Goal: Task Accomplishment & Management: Use online tool/utility

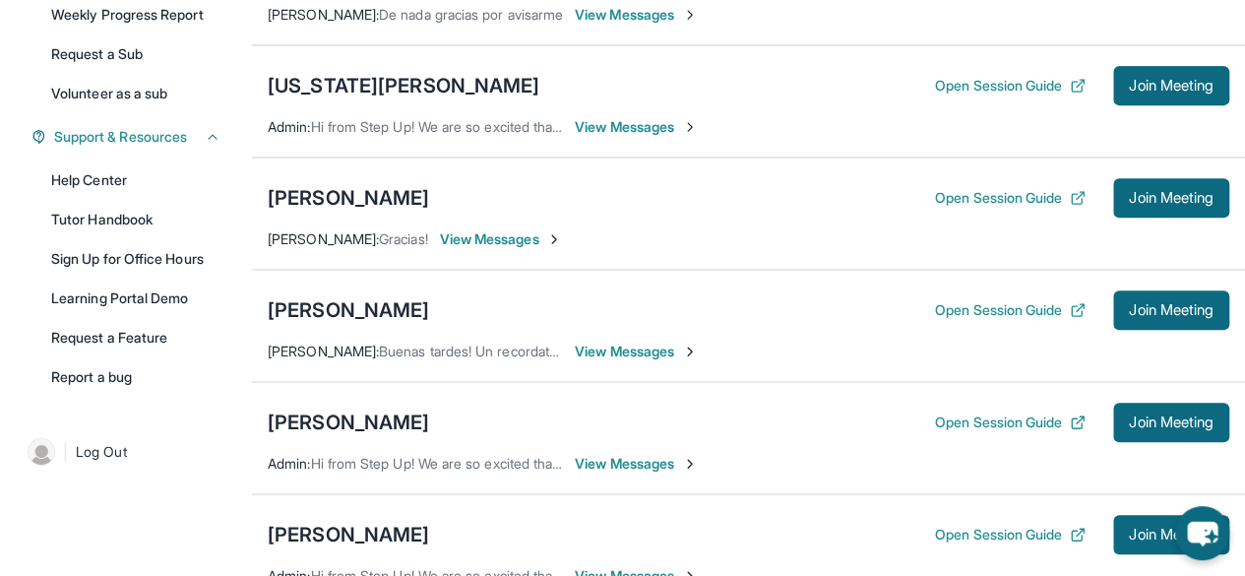
scroll to position [335, 0]
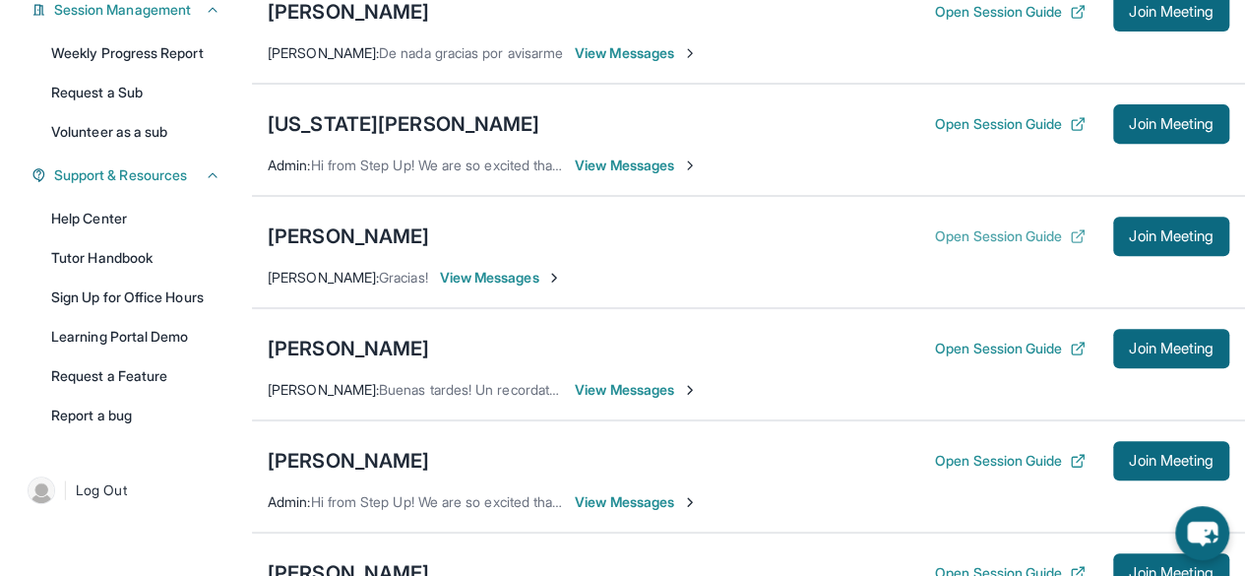
click at [983, 229] on button "Open Session Guide" at bounding box center [1010, 236] width 151 height 20
click at [1175, 234] on span "Join Meeting" at bounding box center [1171, 236] width 85 height 12
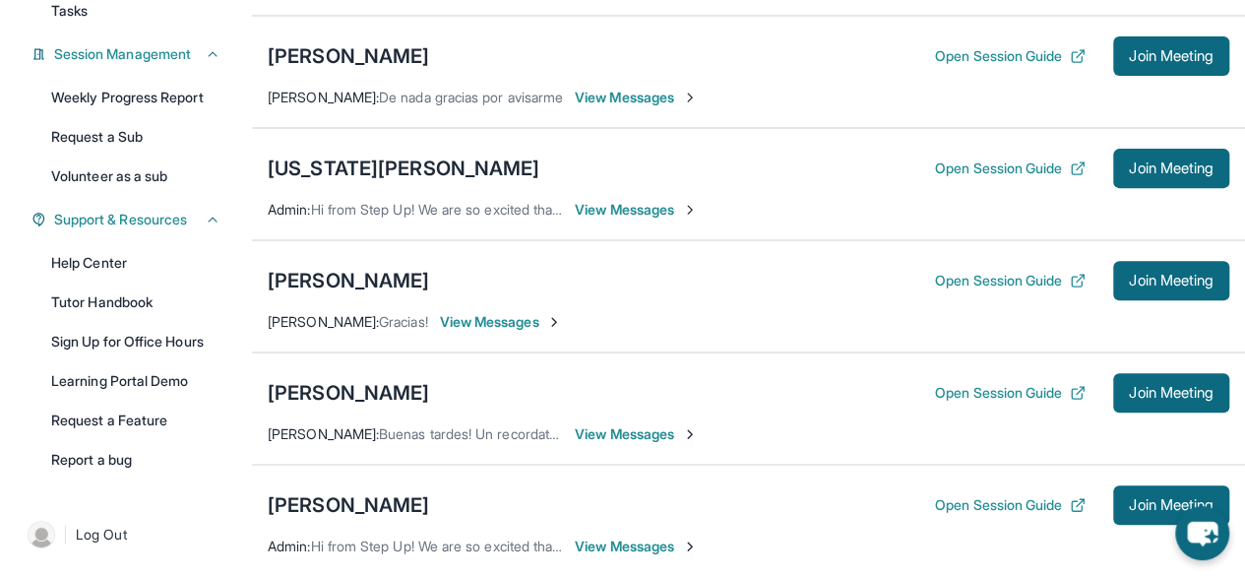
scroll to position [291, 0]
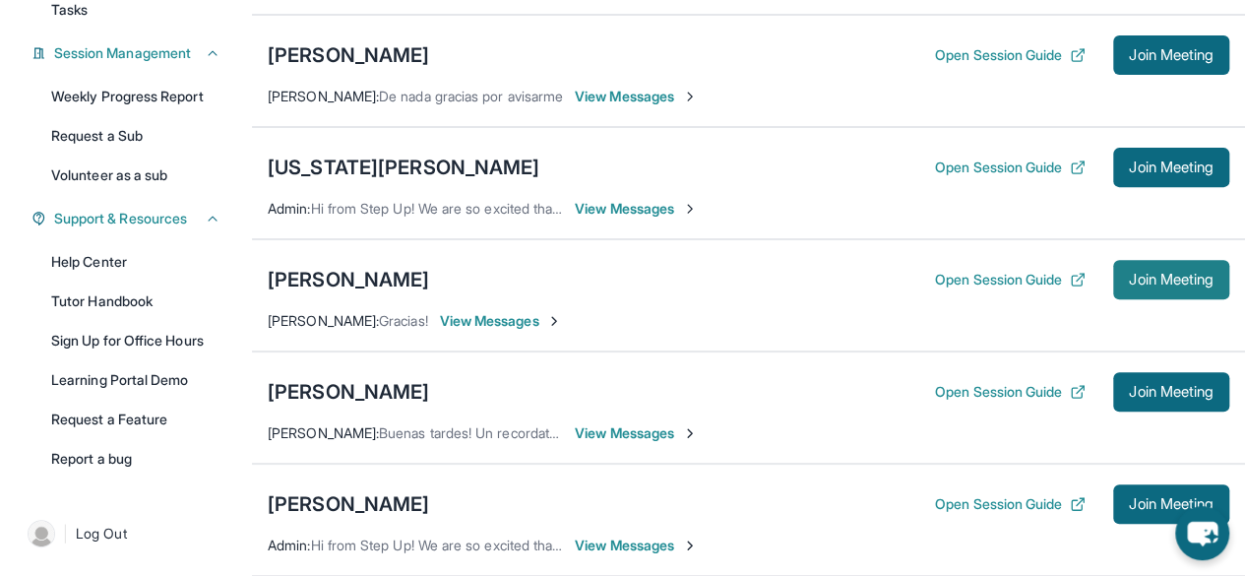
click at [1118, 280] on button "Join Meeting" at bounding box center [1171, 279] width 116 height 39
click at [343, 276] on div "[PERSON_NAME]" at bounding box center [348, 280] width 161 height 28
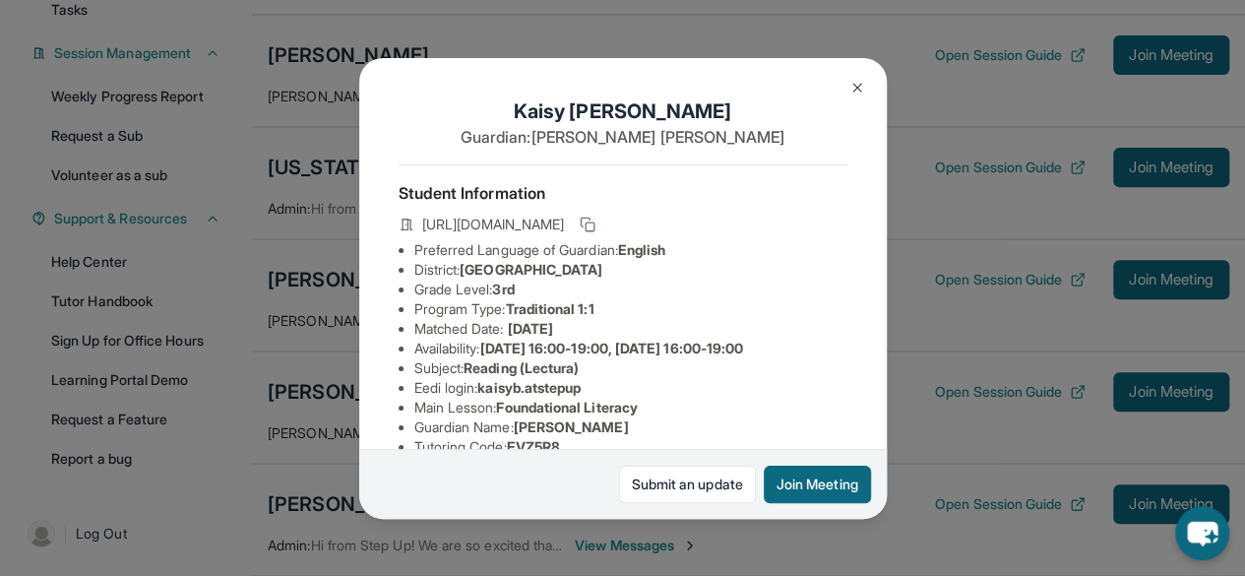
scroll to position [437, 0]
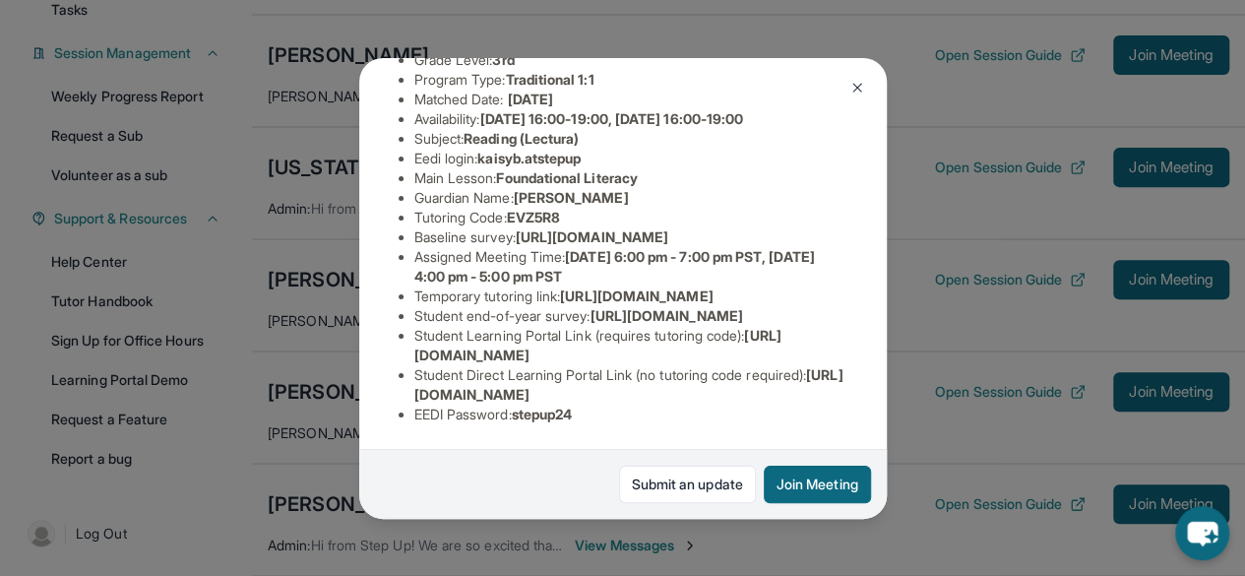
drag, startPoint x: 407, startPoint y: 379, endPoint x: 834, endPoint y: 381, distance: 426.2
click at [834, 381] on div "Kaisy Barrientos Guardian: Elsy Mejia Student Information https://student-porta…" at bounding box center [623, 288] width 528 height 461
copy span "https://student-portal.stepuptutoring.org/student/EVZ5R8"
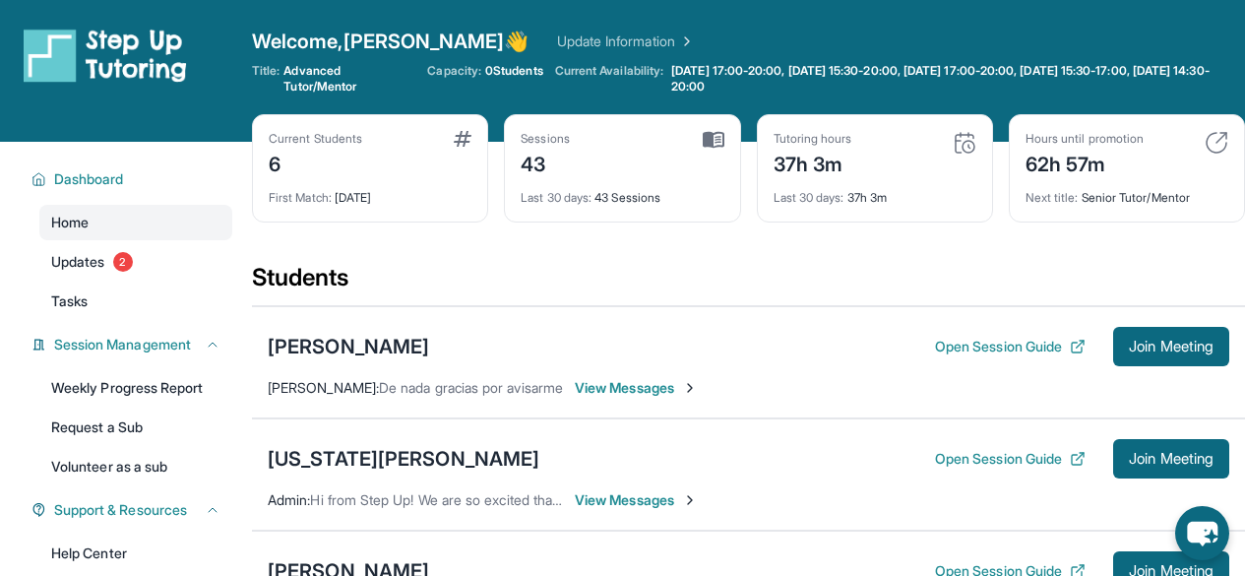
scroll to position [464, 0]
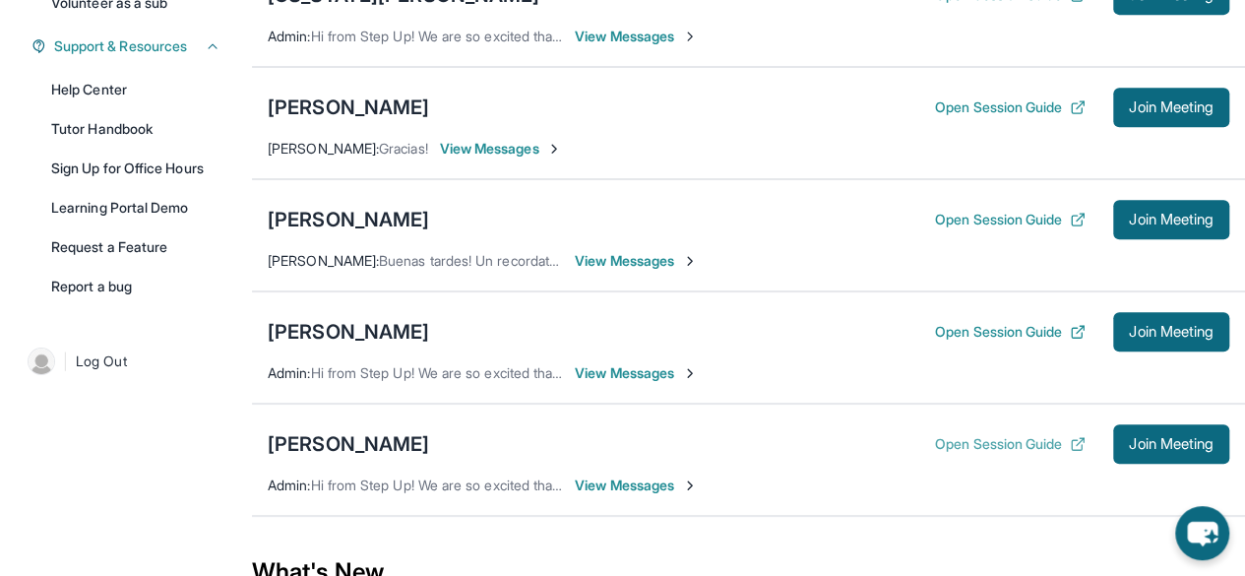
click at [1007, 440] on button "Open Session Guide" at bounding box center [1010, 444] width 151 height 20
click at [429, 325] on div "[PERSON_NAME]" at bounding box center [348, 332] width 161 height 28
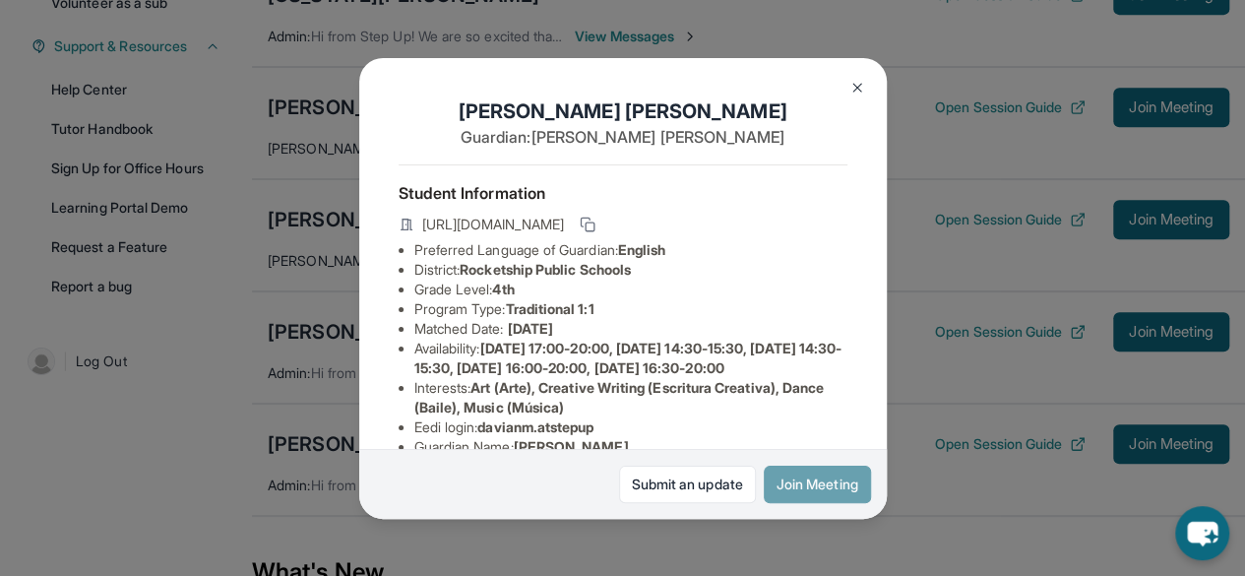
click at [806, 485] on button "Join Meeting" at bounding box center [817, 484] width 107 height 37
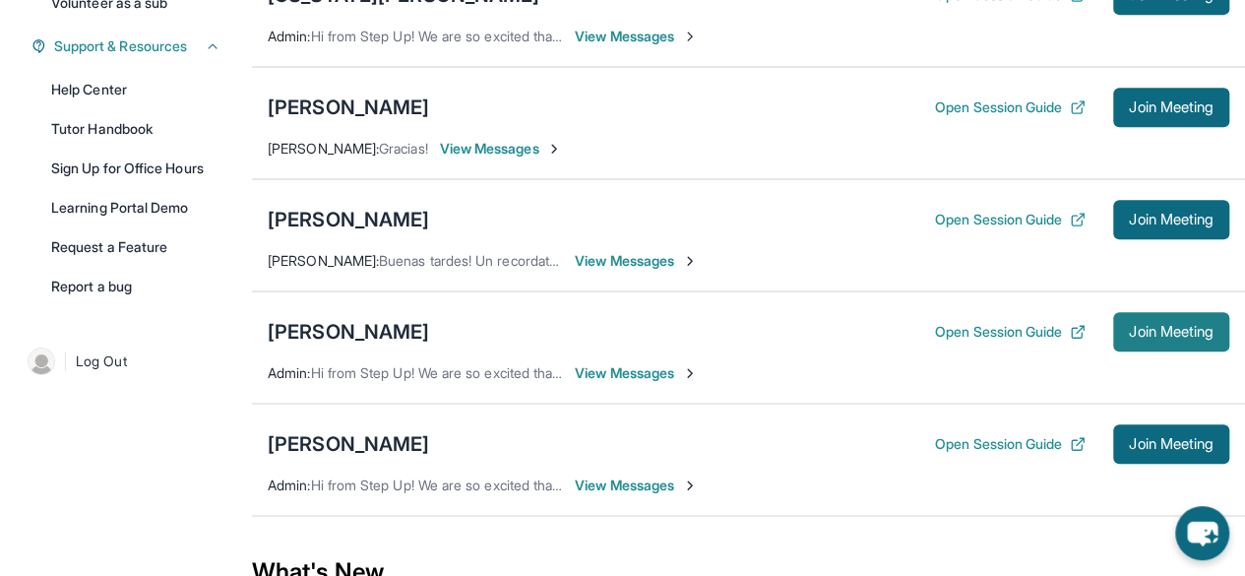
click at [1171, 329] on span "Join Meeting" at bounding box center [1171, 332] width 85 height 12
